Goal: Information Seeking & Learning: Learn about a topic

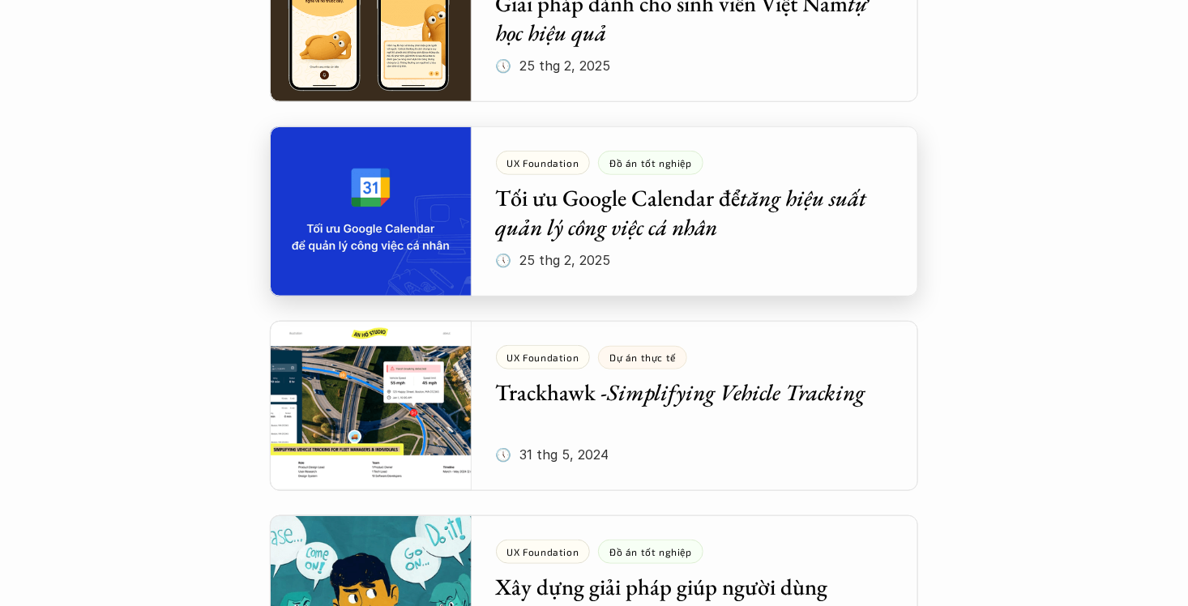
scroll to position [486, 0]
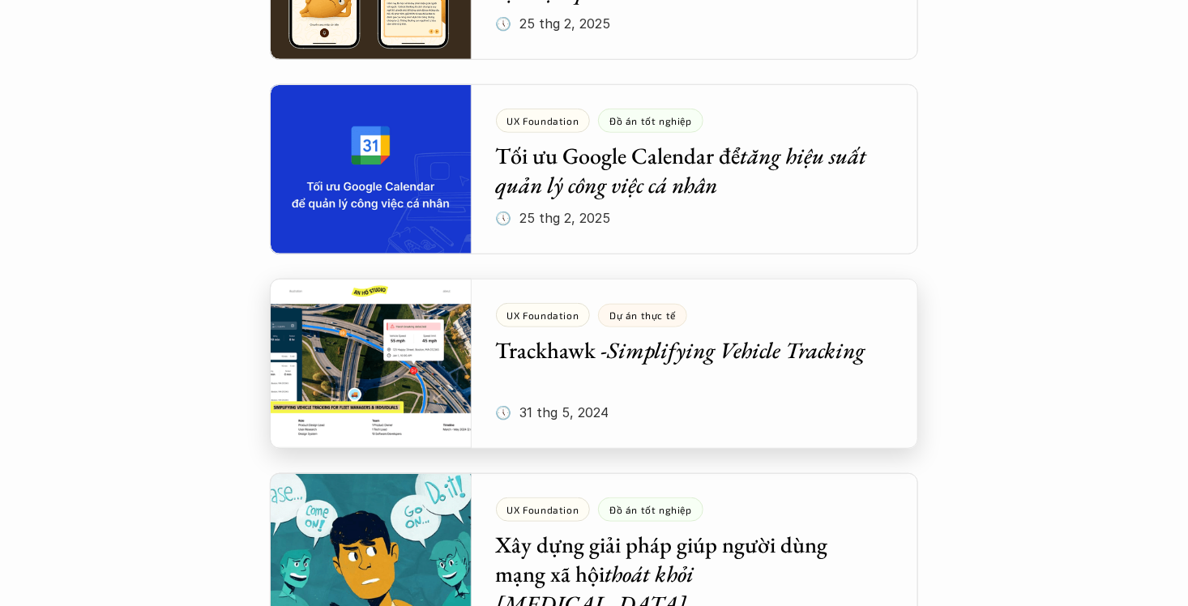
click at [775, 370] on div at bounding box center [594, 364] width 648 height 170
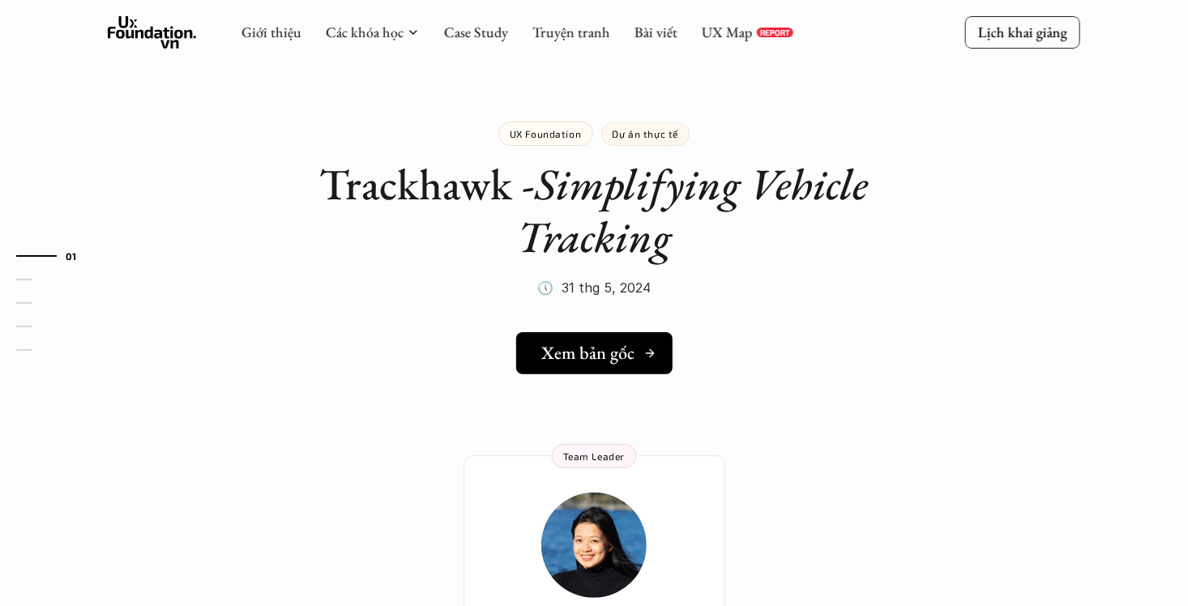
click at [629, 348] on h5 "Xem bản gốc" at bounding box center [588, 353] width 93 height 21
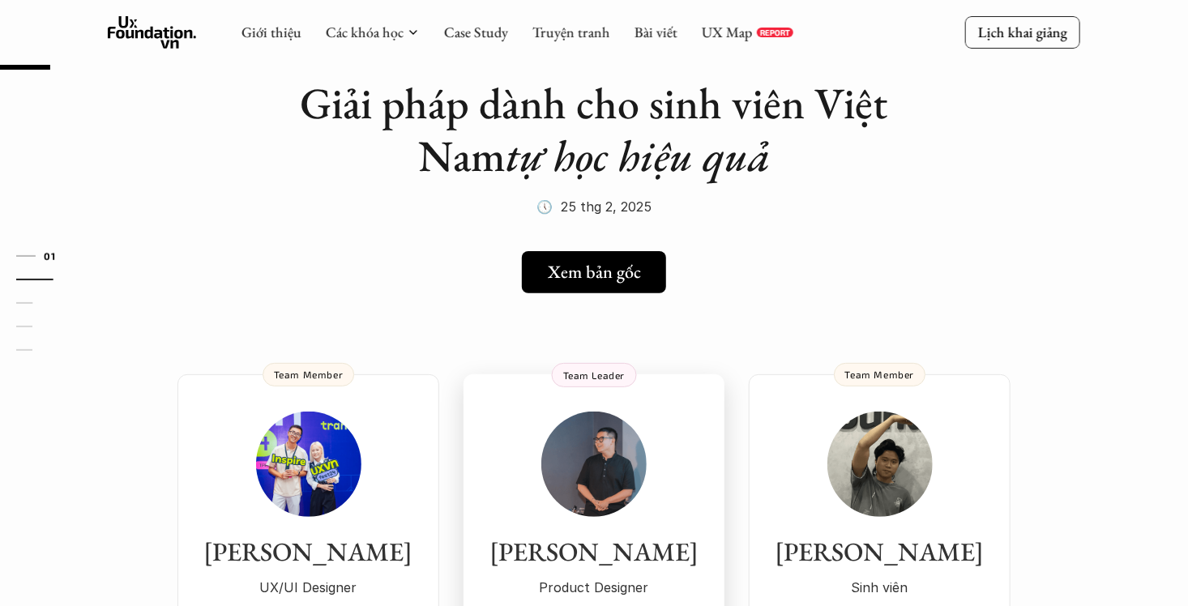
scroll to position [81, 0]
click at [609, 285] on link "Xem bản gốc" at bounding box center [594, 272] width 156 height 42
